Goal: Task Accomplishment & Management: Complete application form

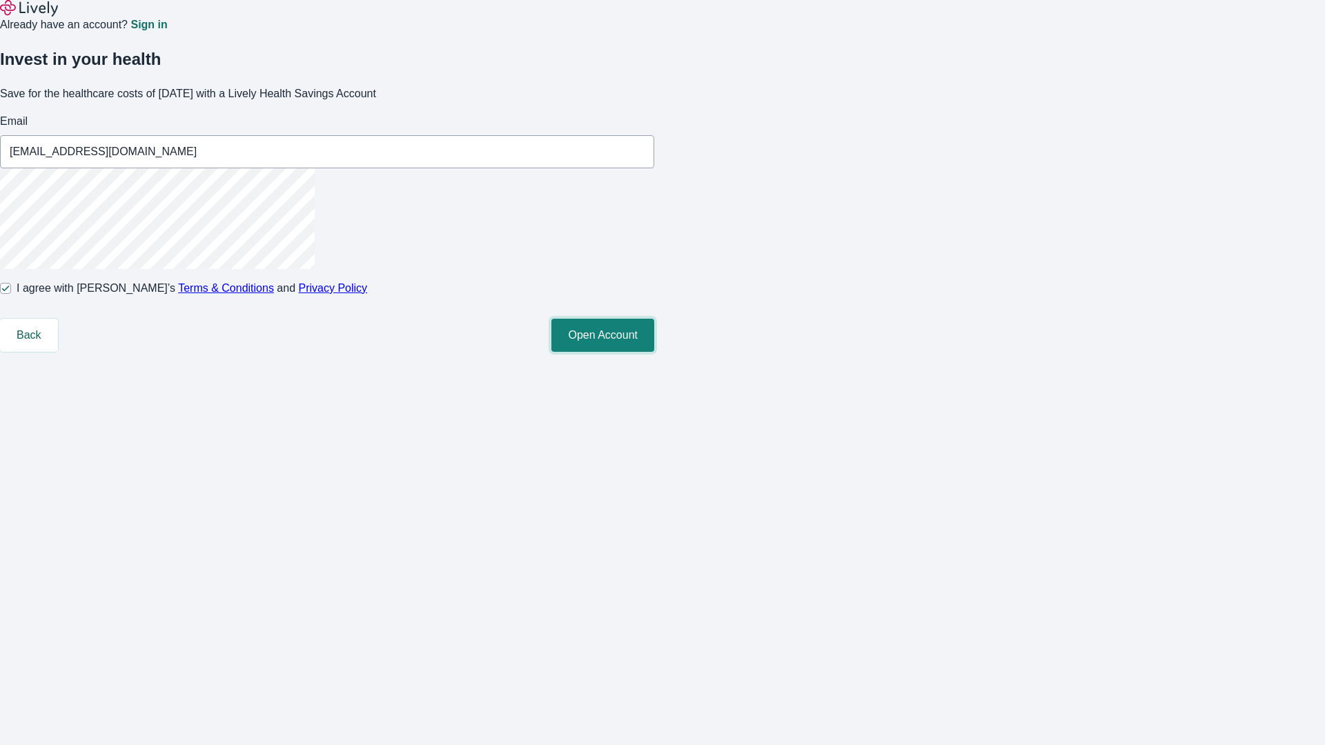
click at [654, 352] on button "Open Account" at bounding box center [602, 335] width 103 height 33
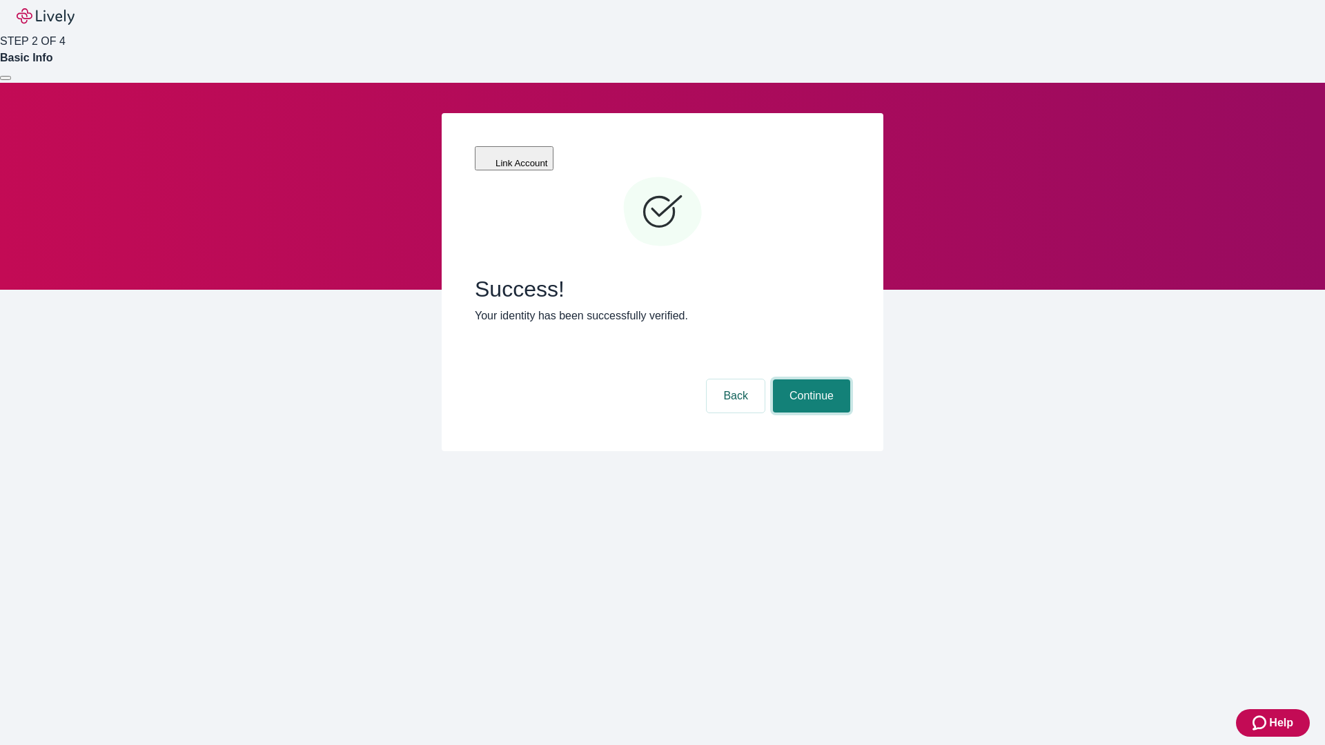
click at [809, 379] on button "Continue" at bounding box center [811, 395] width 77 height 33
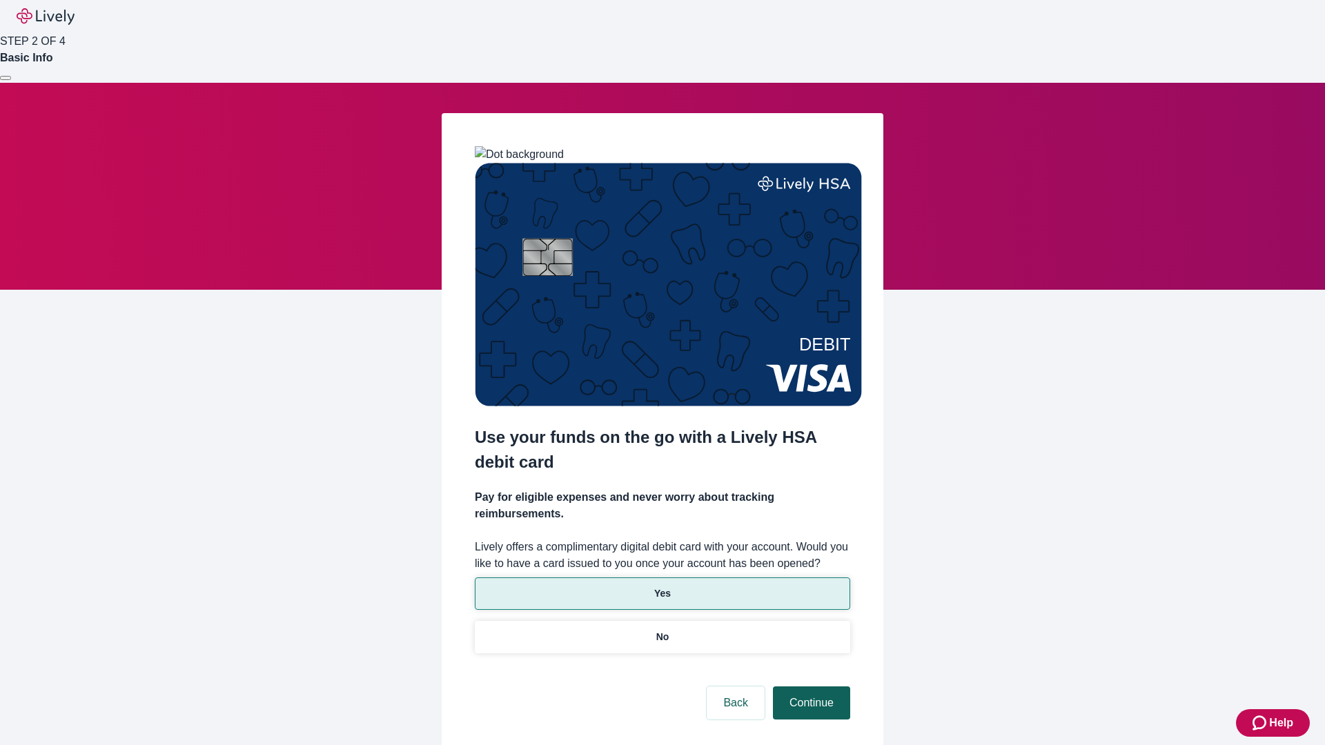
click at [662, 630] on p "No" at bounding box center [662, 637] width 13 height 14
click at [809, 686] on button "Continue" at bounding box center [811, 702] width 77 height 33
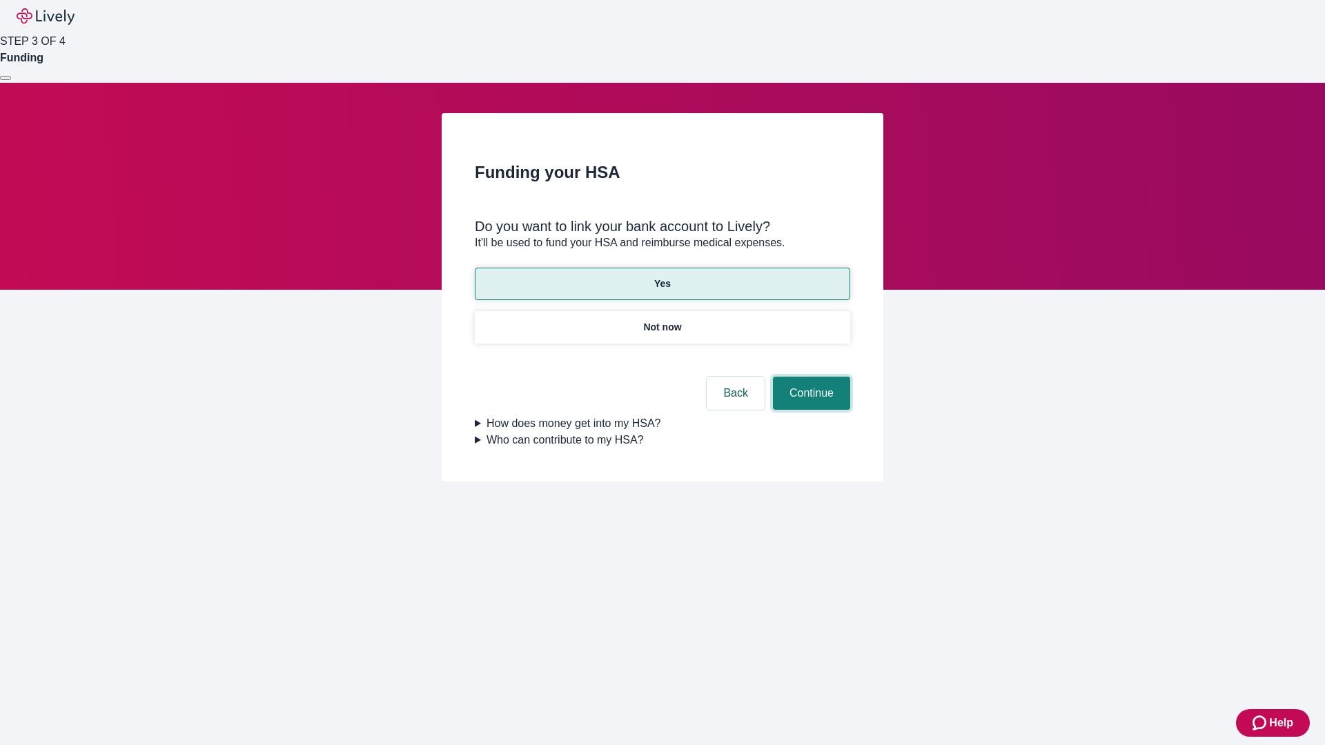
click at [809, 377] on button "Continue" at bounding box center [811, 393] width 77 height 33
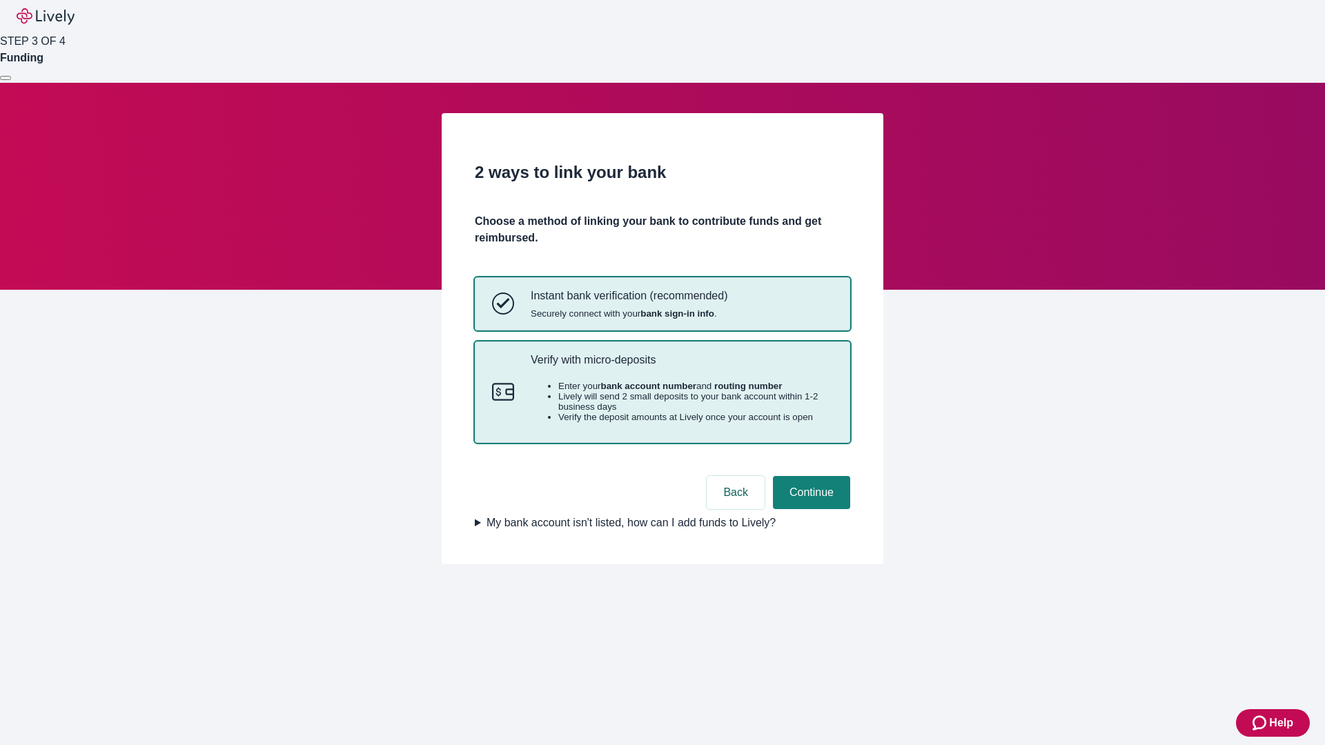
click at [681, 366] on p "Verify with micro-deposits" at bounding box center [682, 359] width 302 height 13
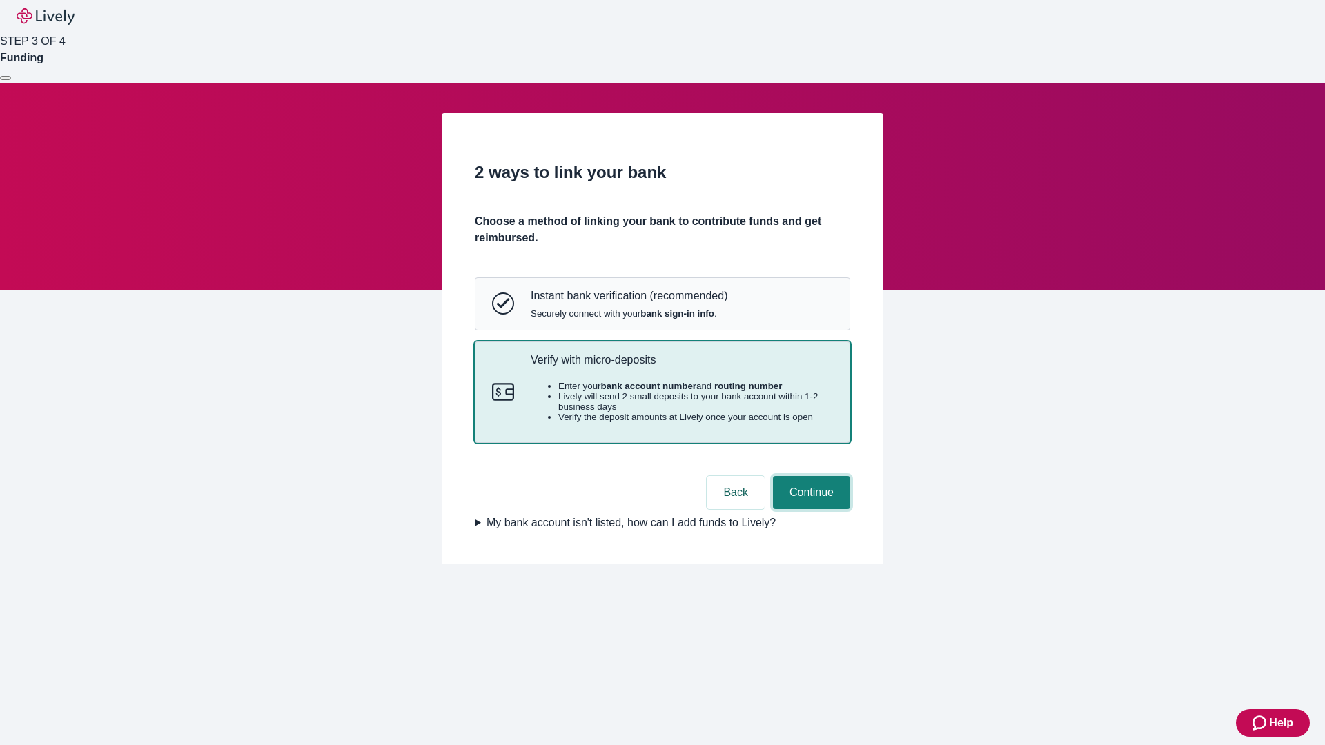
click at [809, 509] on button "Continue" at bounding box center [811, 492] width 77 height 33
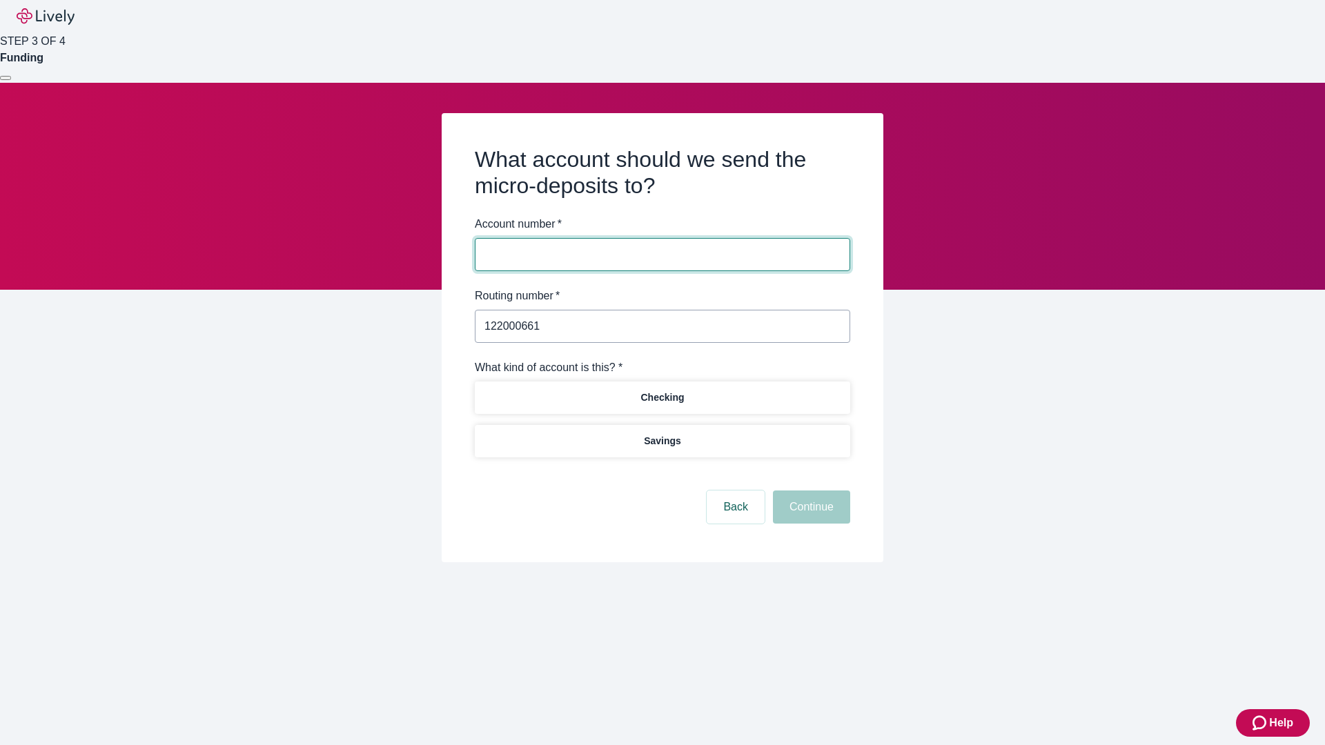
type input "122000661"
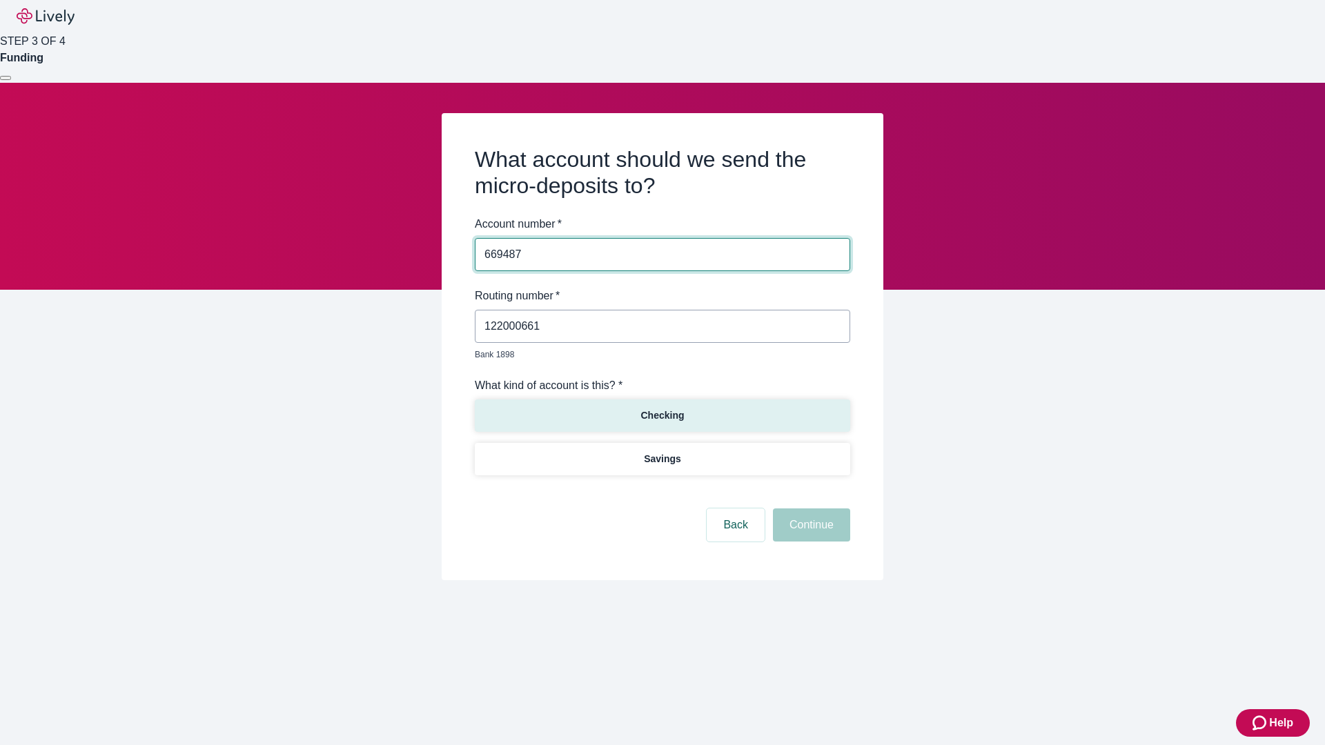
type input "669487"
click at [662, 408] on p "Checking" at bounding box center [661, 415] width 43 height 14
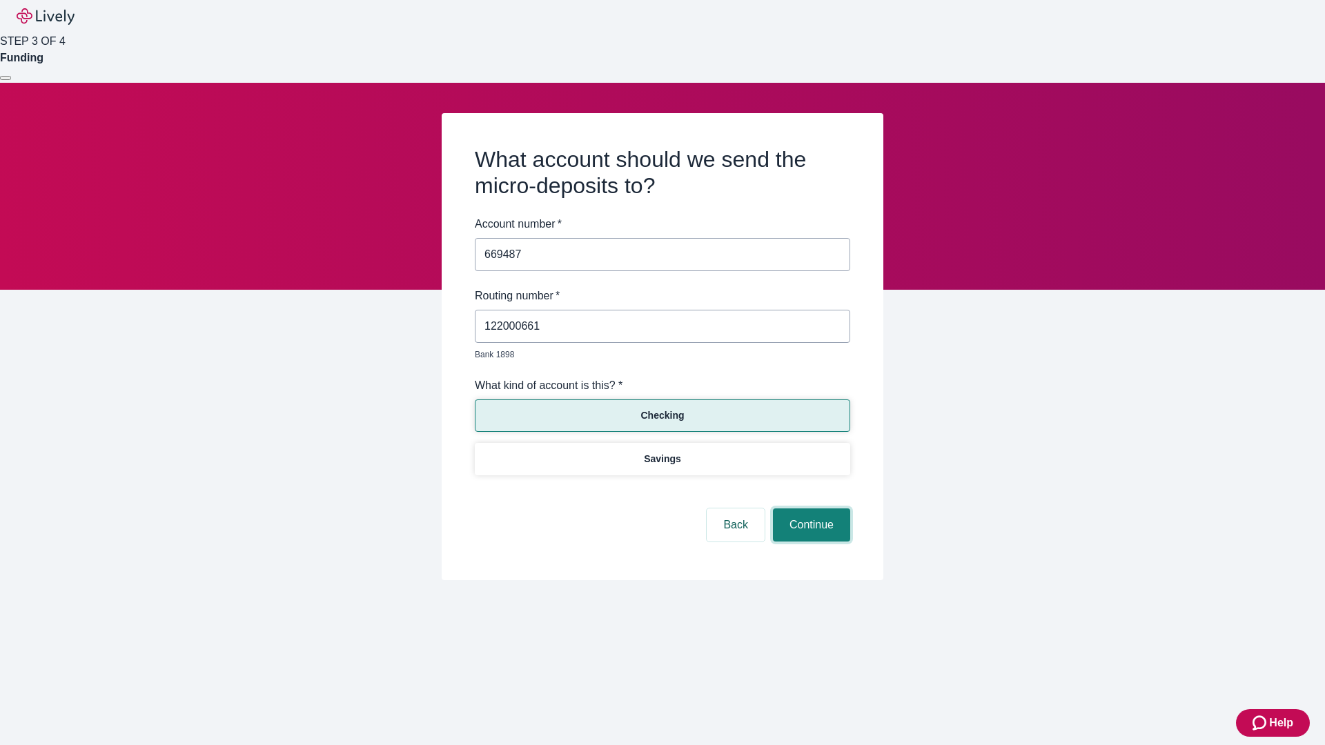
click at [809, 509] on button "Continue" at bounding box center [811, 524] width 77 height 33
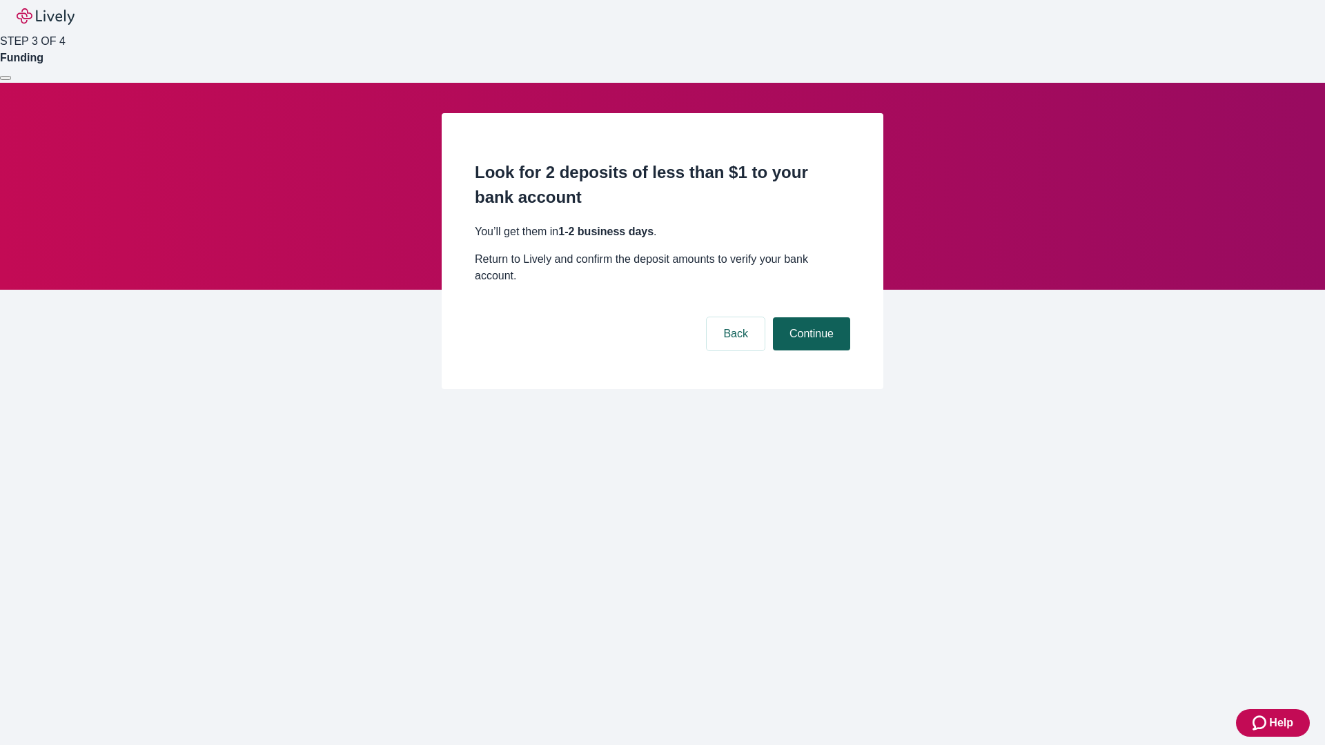
click at [809, 317] on button "Continue" at bounding box center [811, 333] width 77 height 33
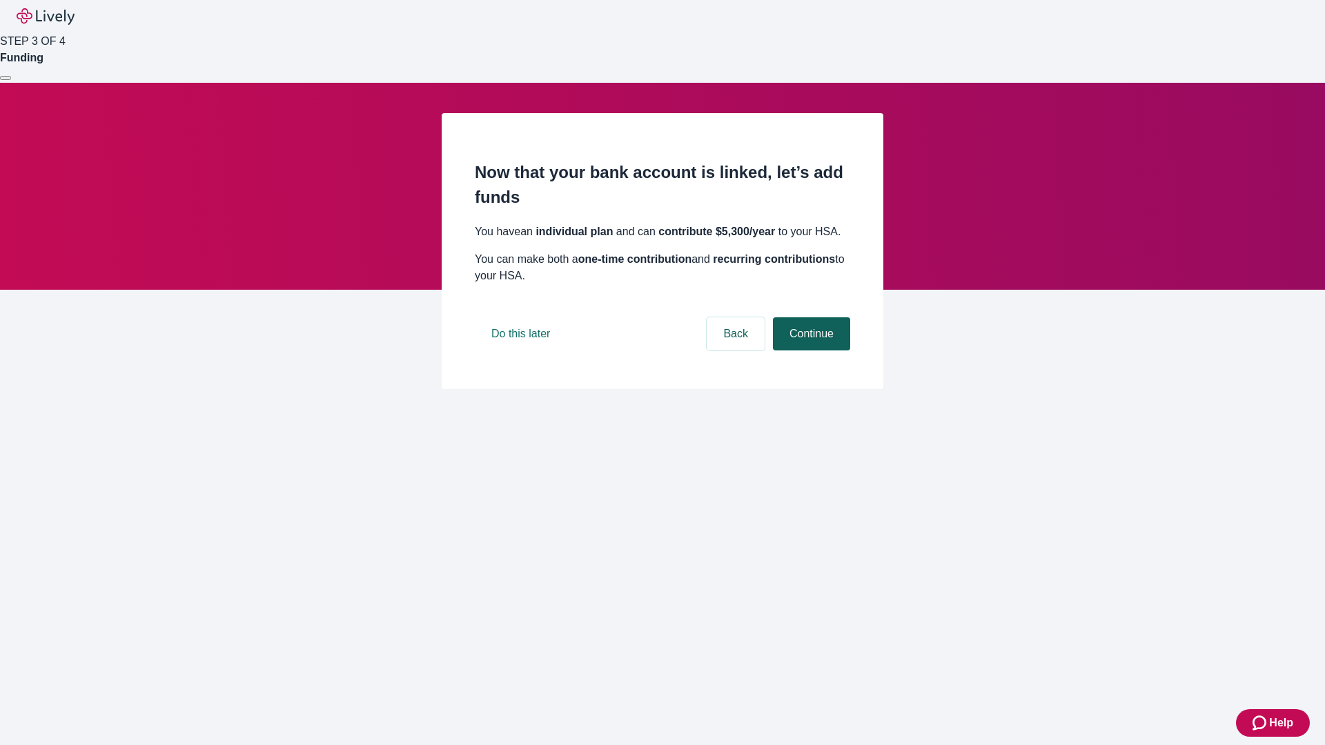
click at [809, 350] on button "Continue" at bounding box center [811, 333] width 77 height 33
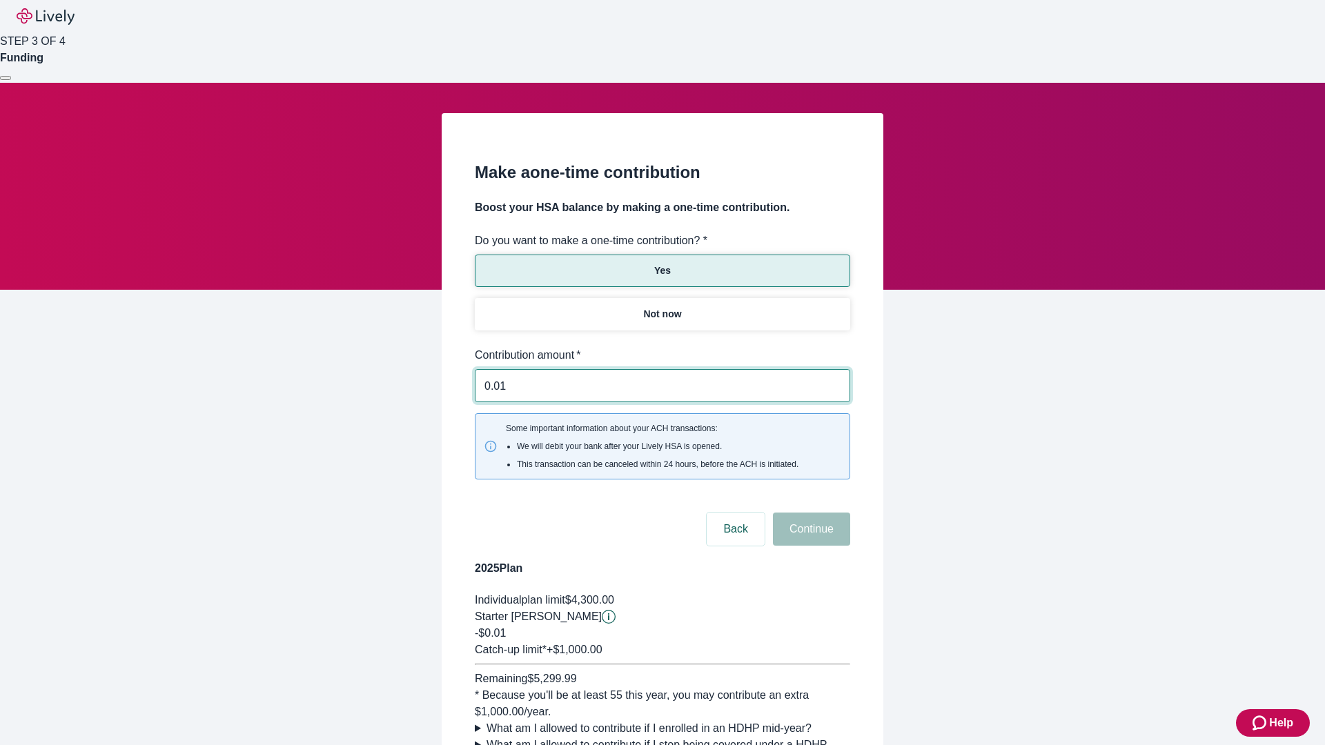
type input "0.01"
click at [809, 513] on button "Continue" at bounding box center [811, 529] width 77 height 33
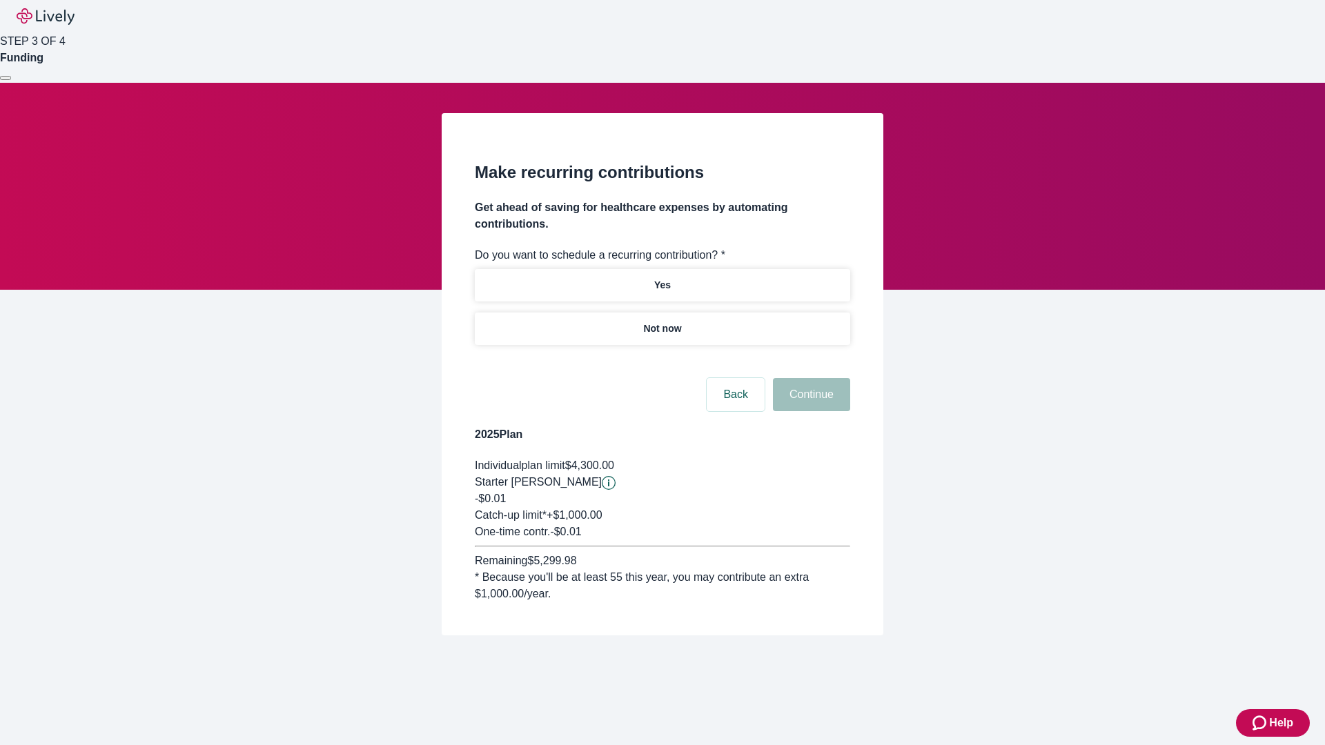
click at [662, 322] on p "Not now" at bounding box center [662, 329] width 38 height 14
click at [809, 378] on button "Continue" at bounding box center [811, 394] width 77 height 33
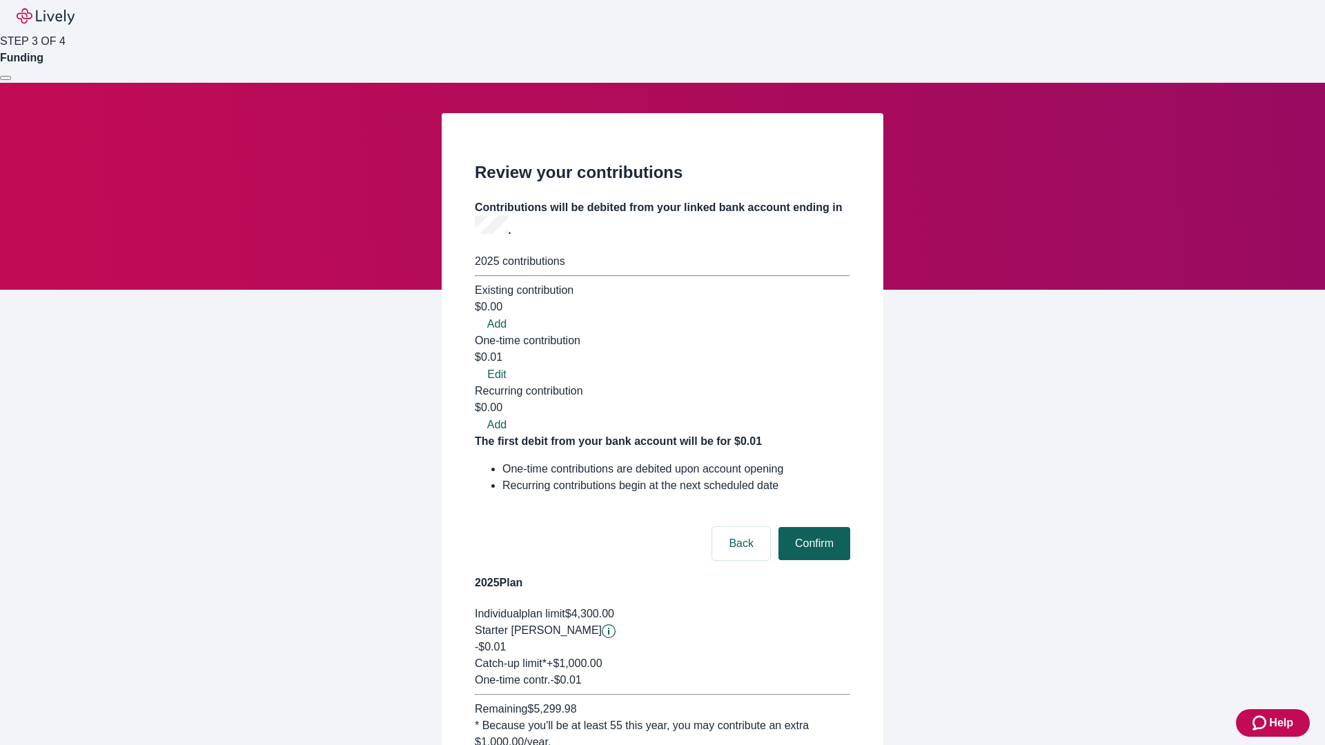
click at [812, 527] on button "Confirm" at bounding box center [814, 543] width 72 height 33
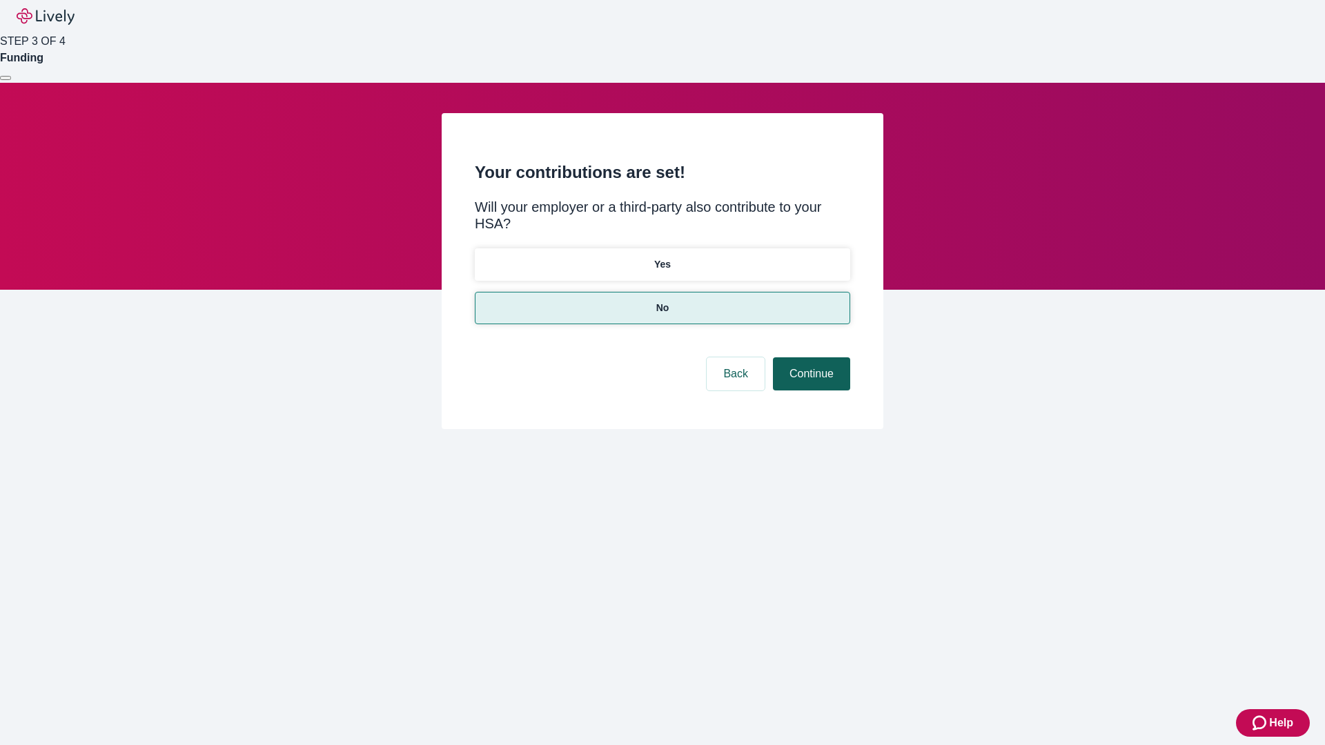
click at [809, 357] on button "Continue" at bounding box center [811, 373] width 77 height 33
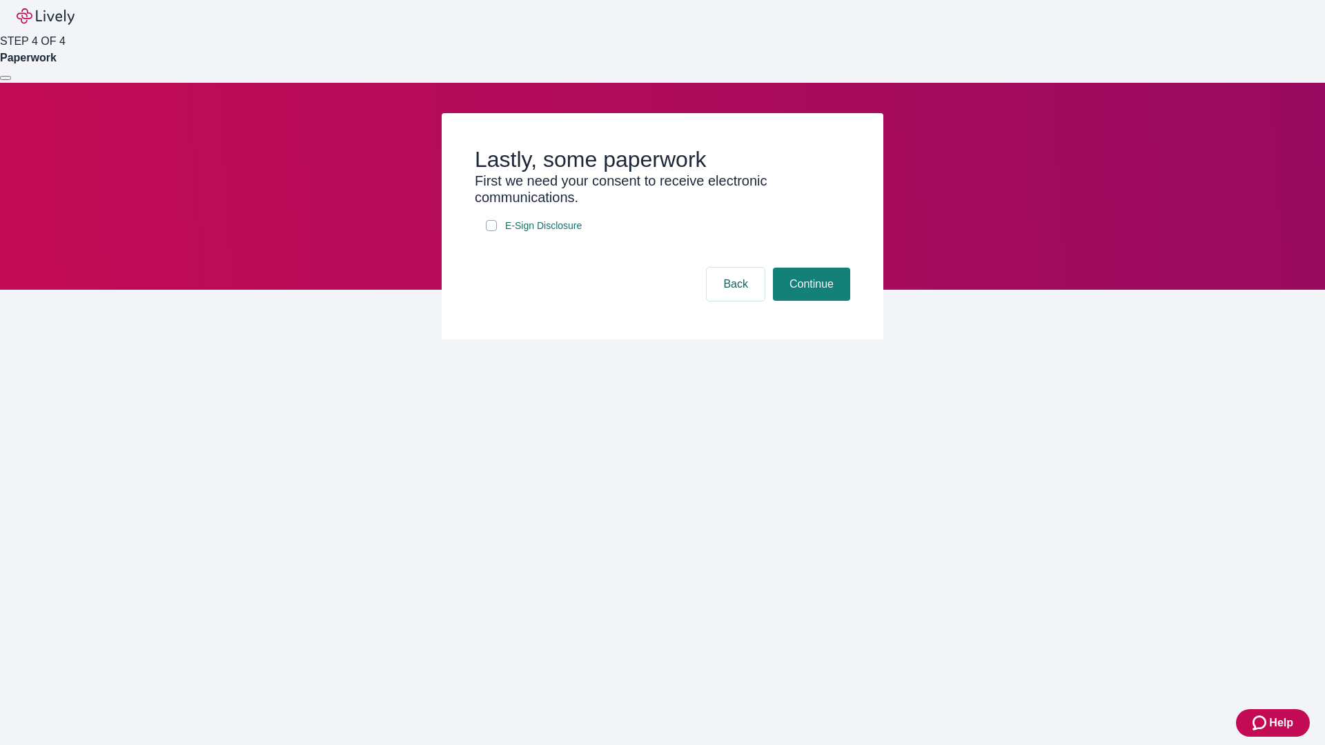
click at [491, 231] on input "E-Sign Disclosure" at bounding box center [491, 225] width 11 height 11
checkbox input "true"
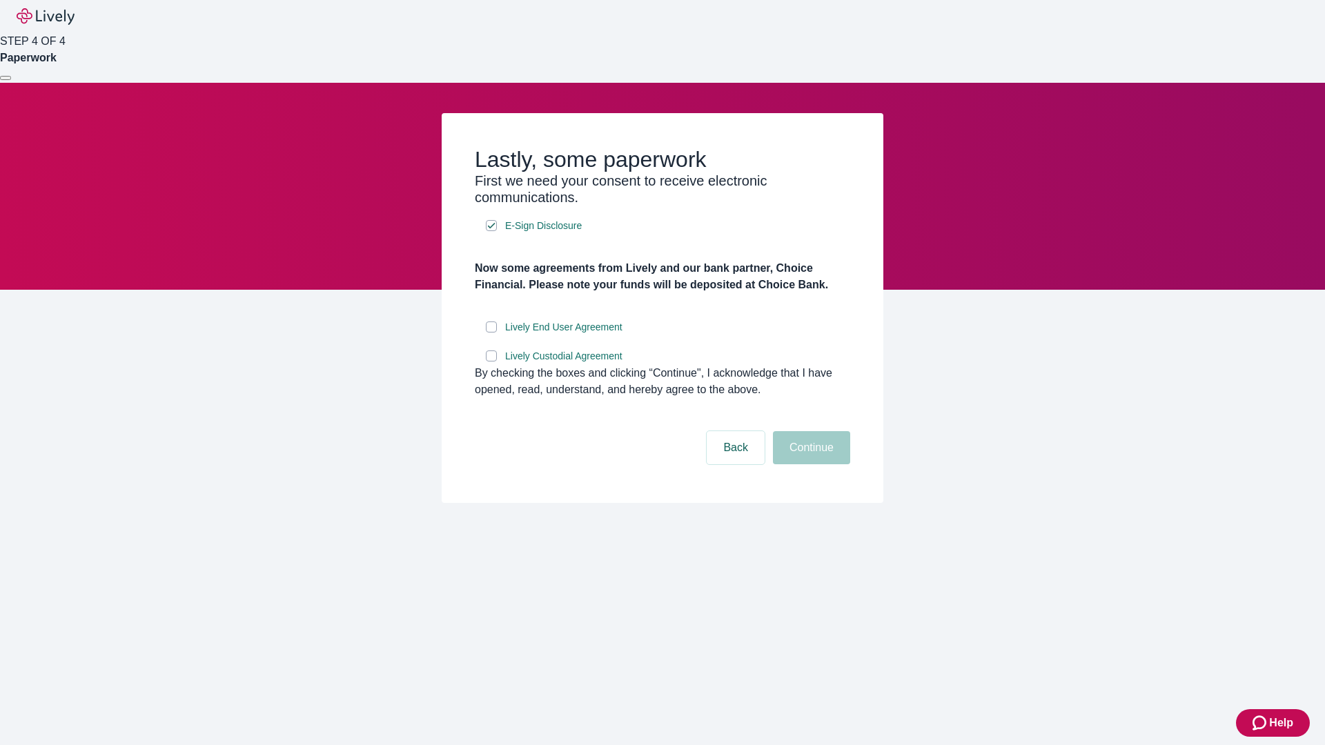
click at [491, 333] on input "Lively End User Agreement" at bounding box center [491, 327] width 11 height 11
checkbox input "true"
click at [491, 362] on input "Lively Custodial Agreement" at bounding box center [491, 355] width 11 height 11
checkbox input "true"
click at [809, 464] on button "Continue" at bounding box center [811, 447] width 77 height 33
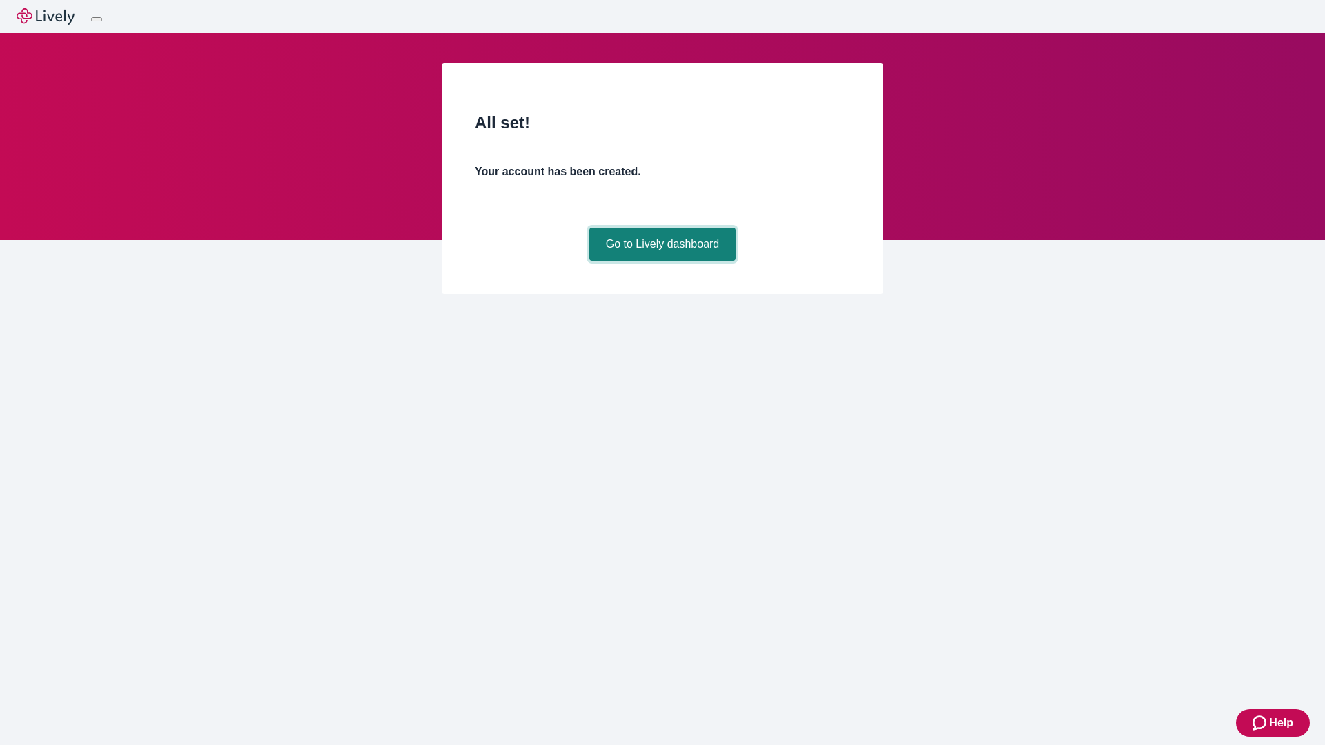
click at [662, 261] on link "Go to Lively dashboard" at bounding box center [662, 244] width 147 height 33
